Goal: Transaction & Acquisition: Obtain resource

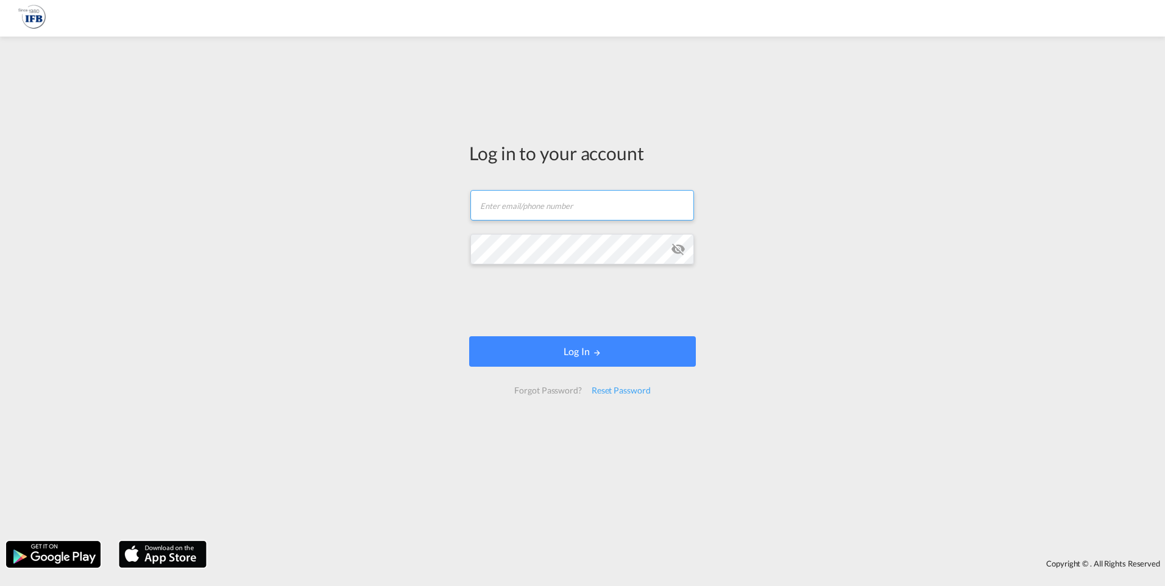
type input "o.metayer@france-ifbgroup.net"
click at [569, 326] on div at bounding box center [582, 302] width 185 height 51
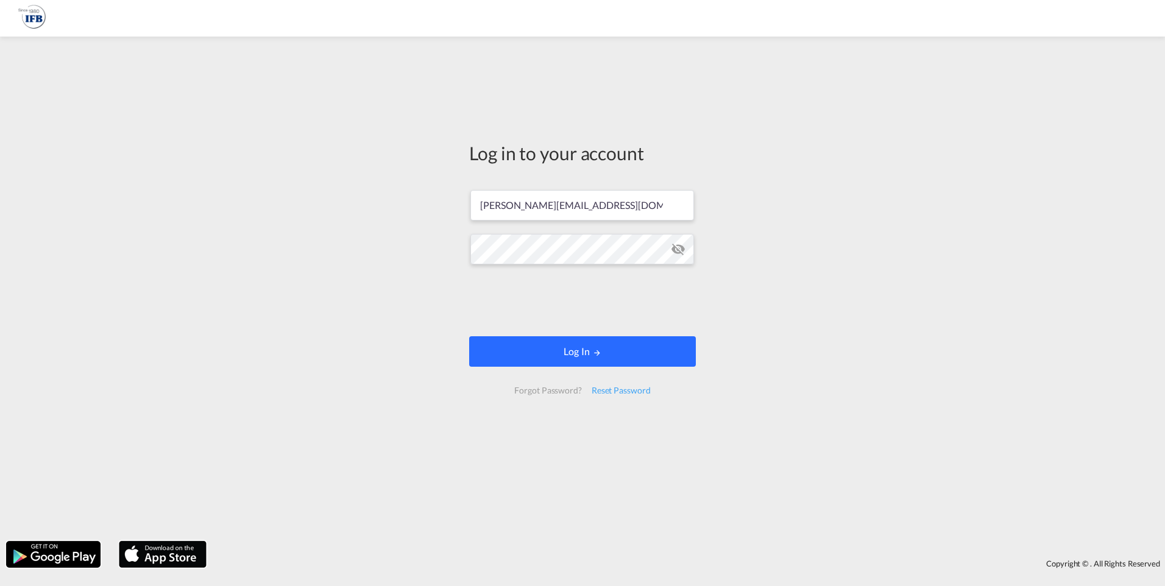
click at [564, 352] on button "Log In" at bounding box center [582, 351] width 227 height 30
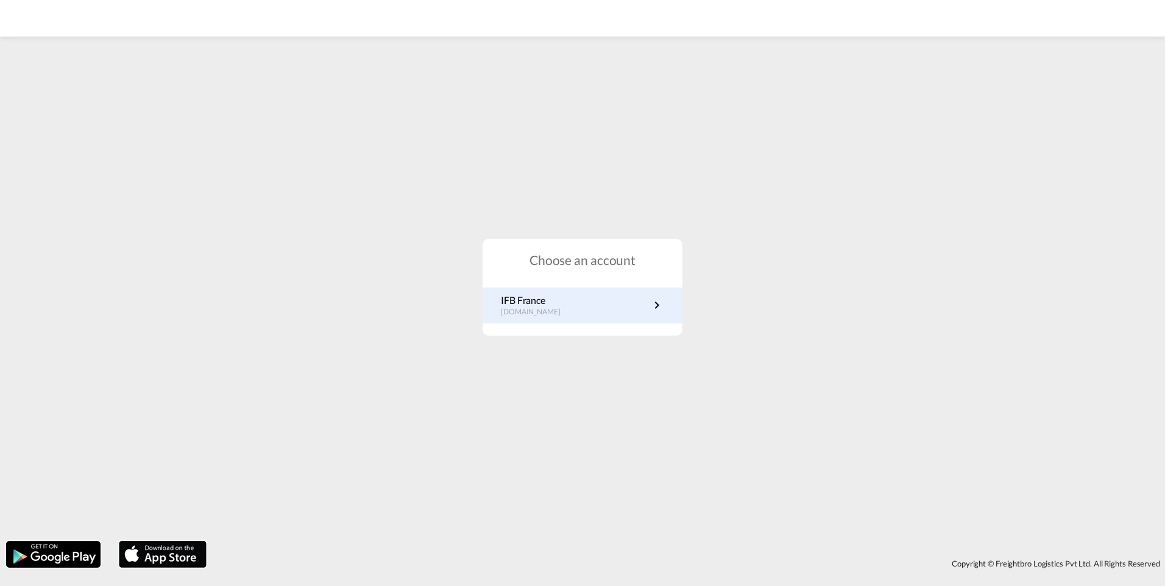
click at [541, 308] on p "fr.portal.ifb.com" at bounding box center [537, 312] width 72 height 10
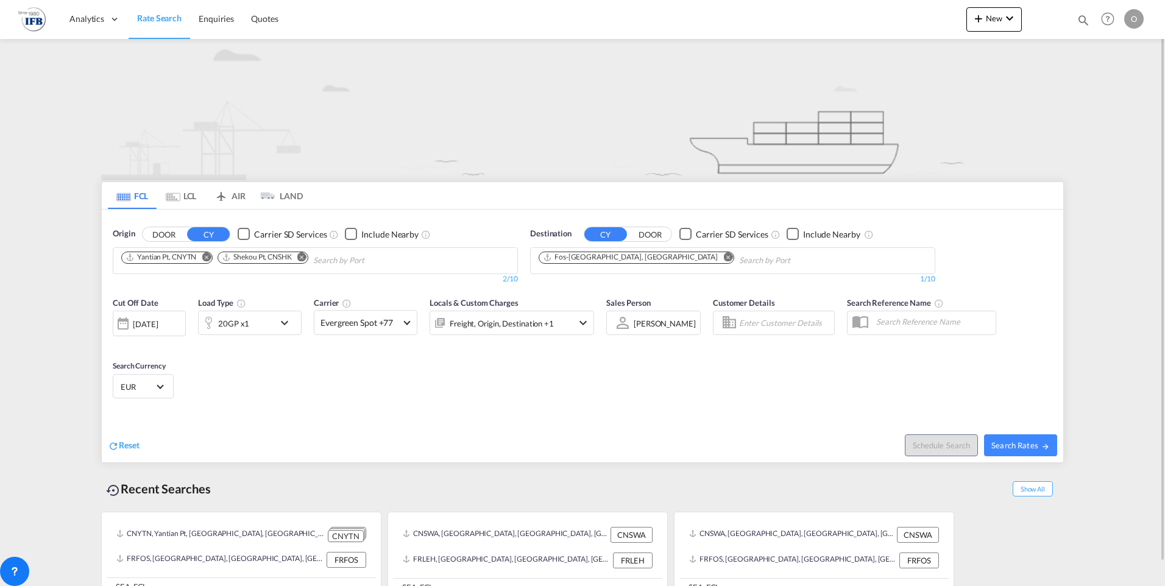
click at [723, 254] on md-icon "Remove" at bounding box center [727, 256] width 9 height 9
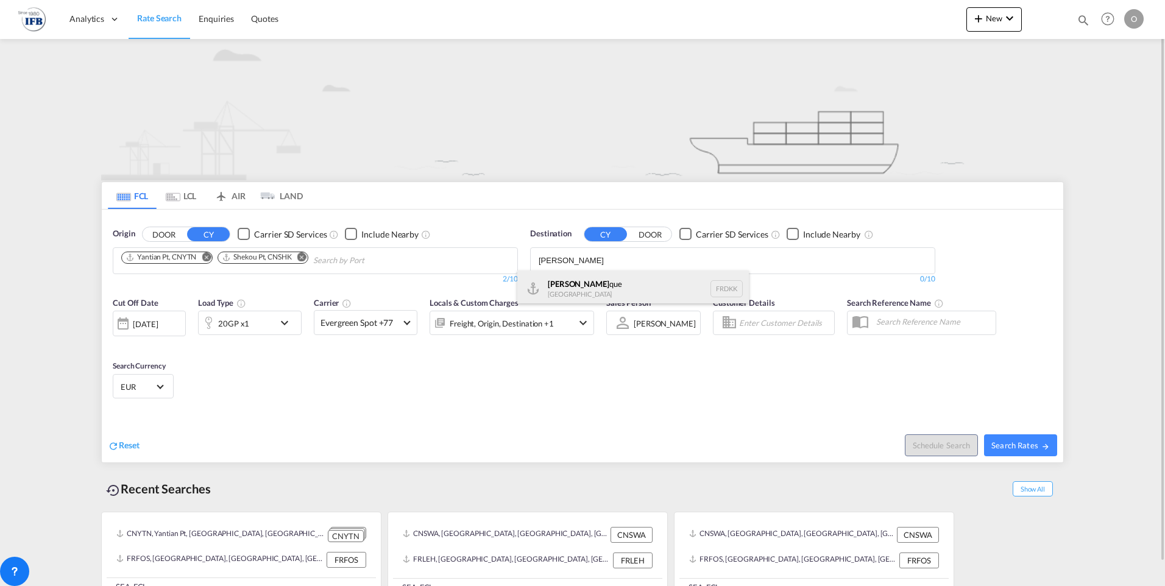
type input "[PERSON_NAME]"
click at [545, 294] on div "[PERSON_NAME] que [GEOGRAPHIC_DATA] FRDKK" at bounding box center [633, 289] width 232 height 37
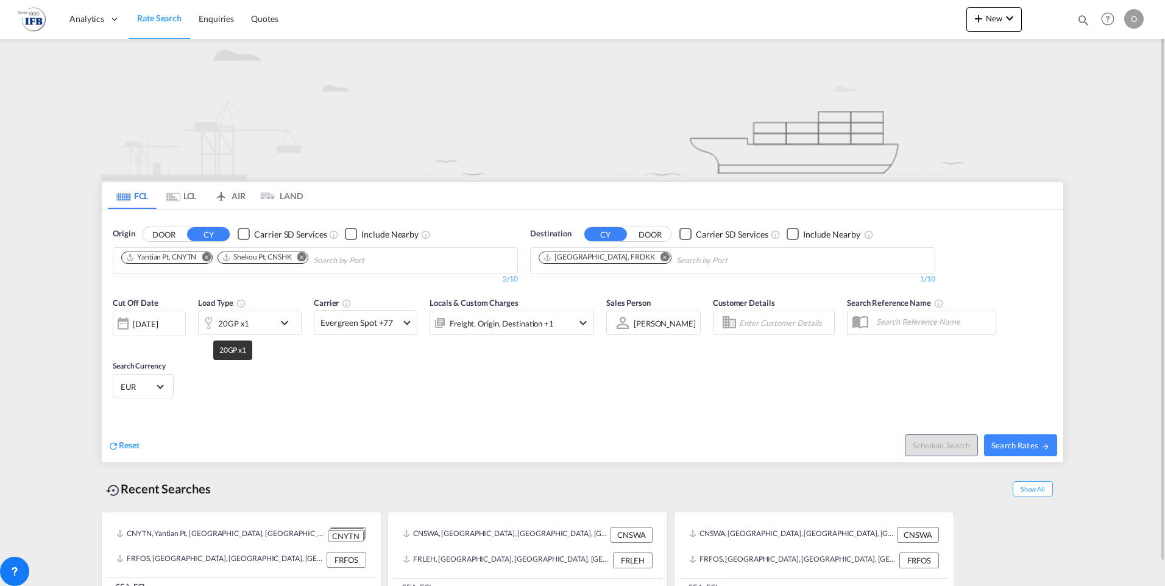
click at [247, 323] on div "20GP x1" at bounding box center [233, 323] width 31 height 17
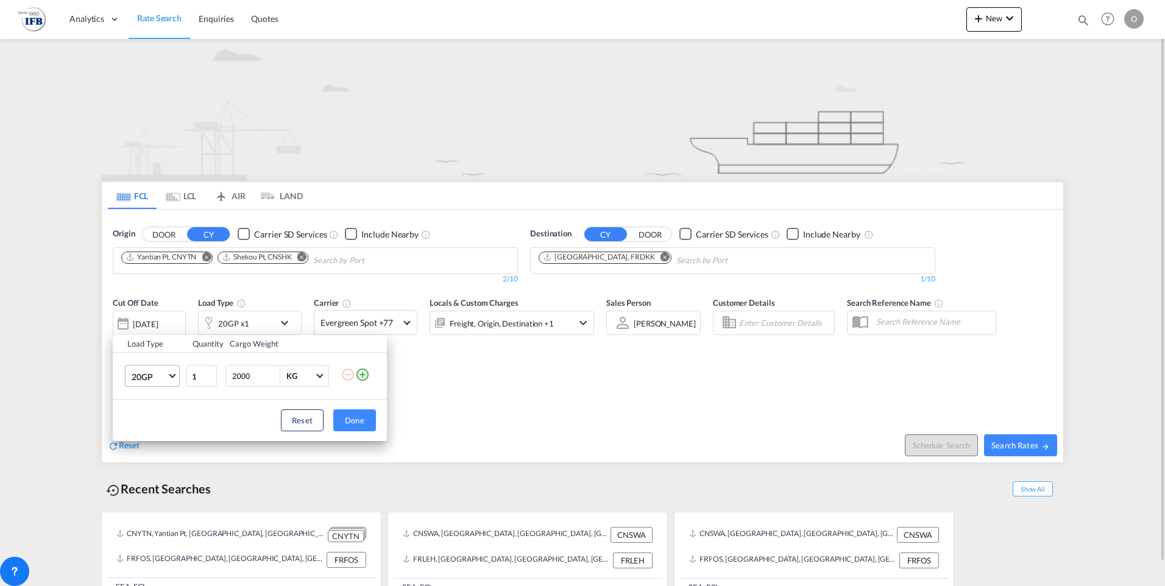
click at [155, 383] on md-select-value "20GP" at bounding box center [154, 376] width 49 height 21
click at [148, 405] on div "40GP" at bounding box center [142, 406] width 21 height 12
click at [345, 419] on button "Done" at bounding box center [354, 420] width 43 height 22
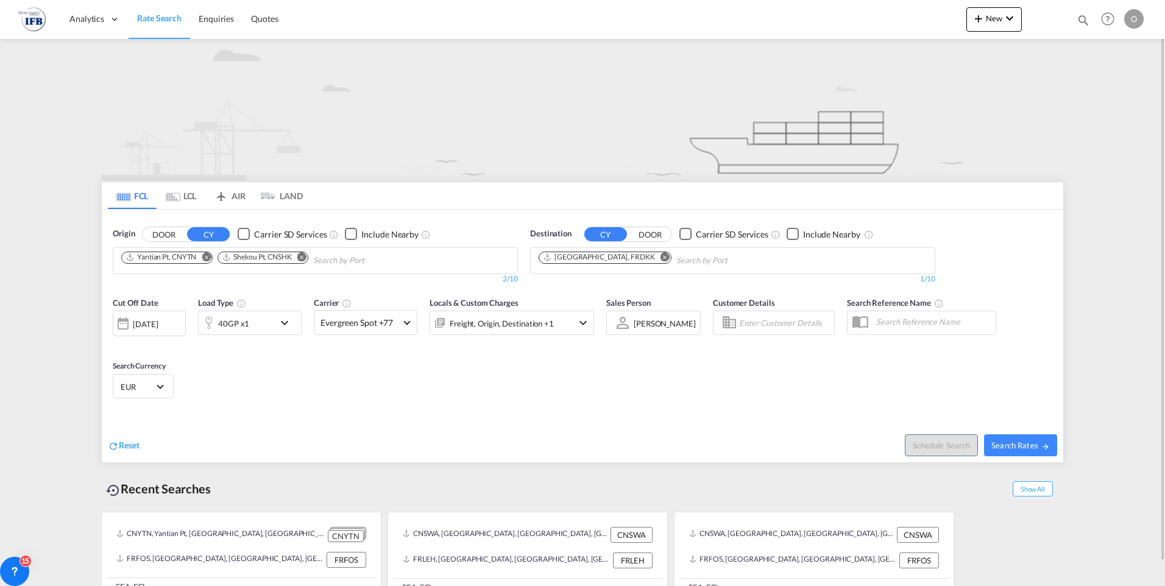
click at [302, 258] on md-icon "Remove" at bounding box center [301, 256] width 9 height 9
click at [1010, 444] on span "Search Rates" at bounding box center [1020, 445] width 58 height 10
type input "CNYTN to FRDKK / [DATE]"
